Goal: Information Seeking & Learning: Learn about a topic

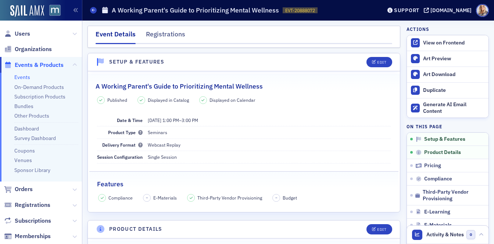
click at [24, 76] on link "Events" at bounding box center [22, 77] width 16 height 7
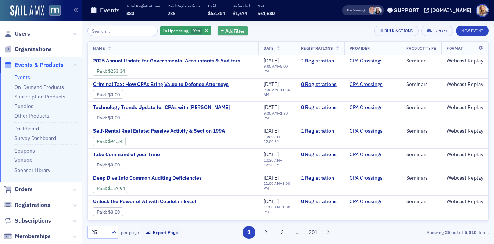
click at [225, 32] on span "Add Filter" at bounding box center [234, 31] width 19 height 7
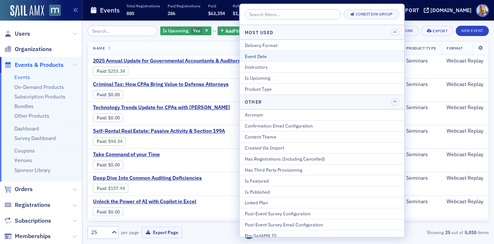
click at [264, 55] on div "Event Date" at bounding box center [322, 56] width 154 height 7
select select "7"
select select "2025"
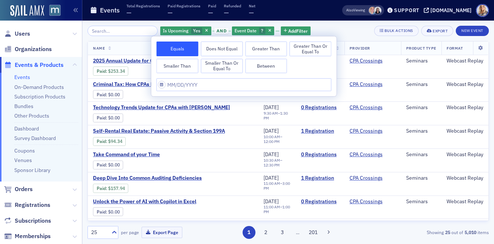
click at [262, 66] on button "Between" at bounding box center [266, 66] width 42 height 15
select select "7"
select select "2025"
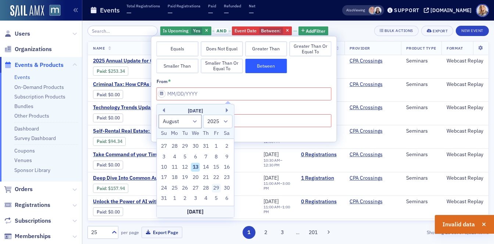
click at [216, 190] on div "29" at bounding box center [216, 188] width 9 height 9
type input "08/29/2025"
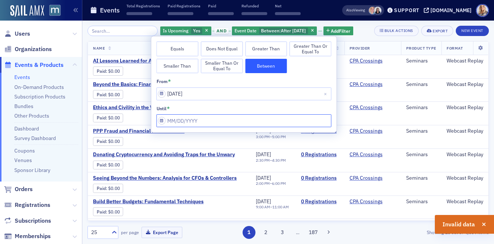
select select "7"
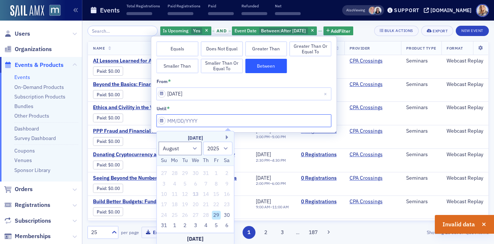
click at [161, 120] on input "from *" at bounding box center [244, 120] width 175 height 13
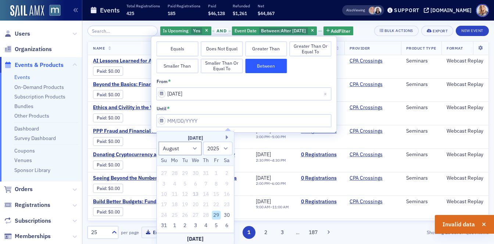
click at [216, 215] on div "29" at bounding box center [216, 215] width 9 height 9
type input "08/29/2025"
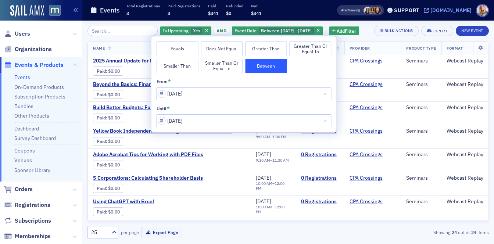
click at [452, 10] on div "[DOMAIN_NAME]" at bounding box center [450, 10] width 41 height 7
